Goal: Transaction & Acquisition: Purchase product/service

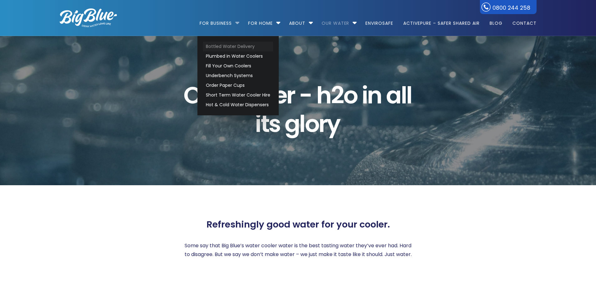
click at [220, 46] on link "Bottled Water Delivery" at bounding box center [238, 47] width 70 height 10
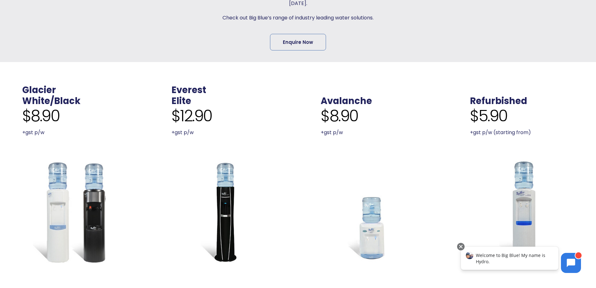
click at [387, 47] on span "Enquire Now" at bounding box center [298, 41] width 233 height 17
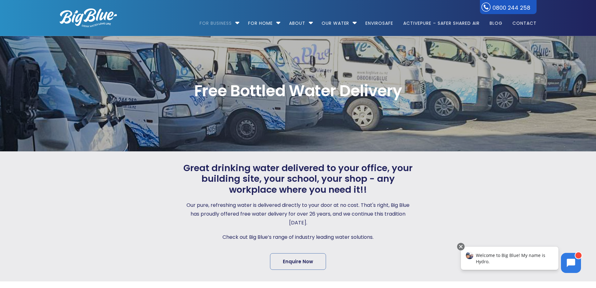
scroll to position [250, 0]
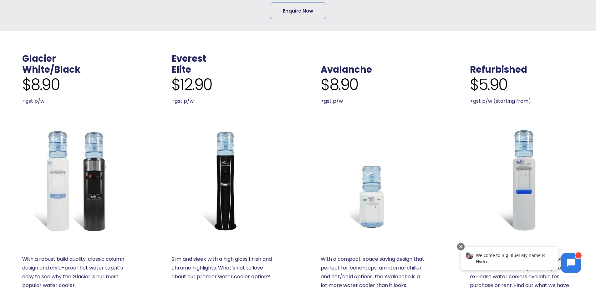
click at [286, 57] on div "Everest Elite $12.90 +gst p/w Slim and sleek with a high gloss finish and chrom…" at bounding box center [223, 183] width 149 height 305
click at [257, 57] on div "Everest Elite" at bounding box center [224, 64] width 104 height 22
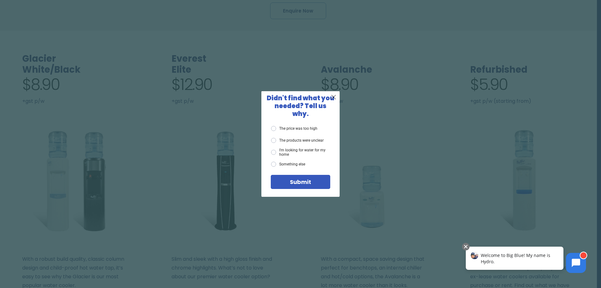
click at [380, 49] on div "X Didn't find what you needed? Tell us why. The price was too high The products…" at bounding box center [300, 144] width 601 height 288
click at [332, 101] on span "X" at bounding box center [334, 97] width 6 height 8
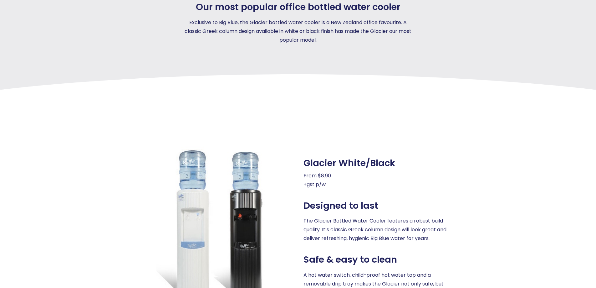
scroll to position [157, 0]
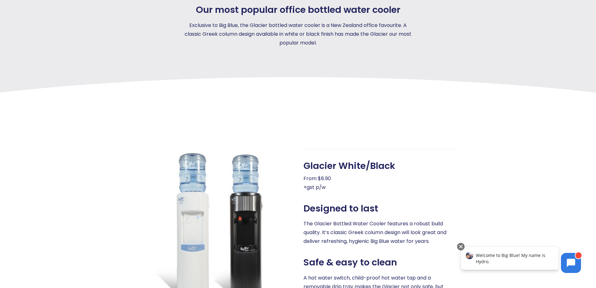
drag, startPoint x: 447, startPoint y: 67, endPoint x: 524, endPoint y: 1, distance: 102.1
click at [481, 42] on div "Our most popular office bottled water cooler Exclusive to Big Blue, the Glacier…" at bounding box center [299, 32] width 500 height 122
